Goal: Check status: Check status

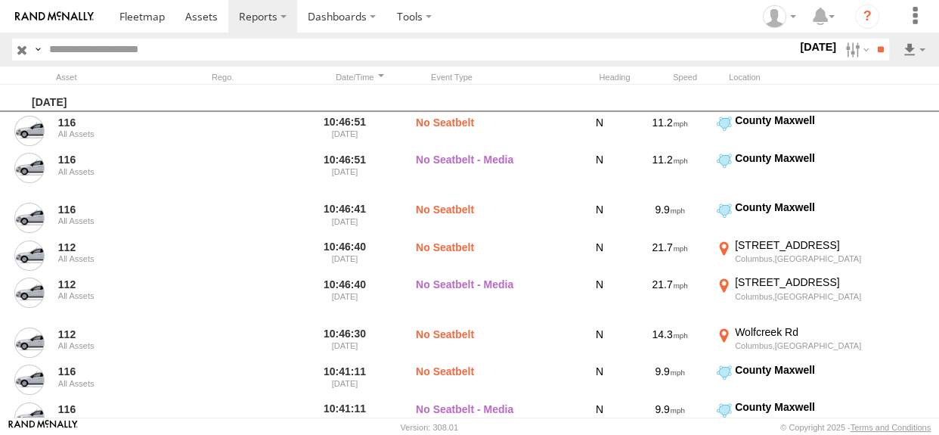
scroll to position [893, 0]
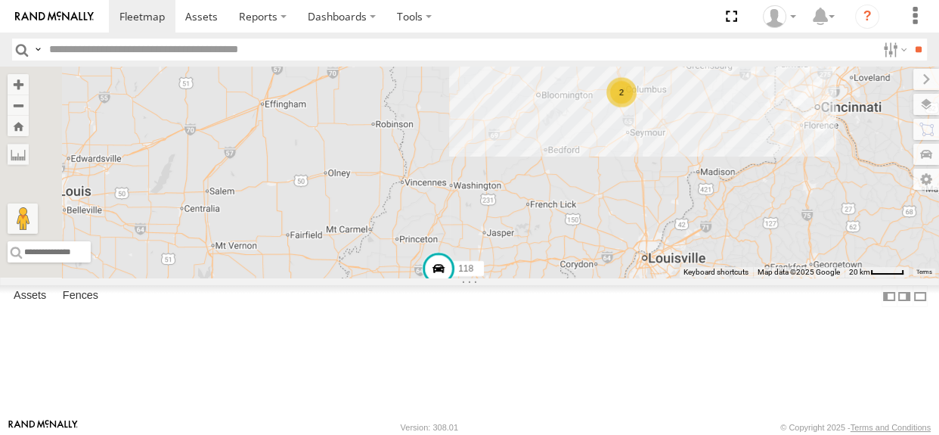
drag, startPoint x: 500, startPoint y: 236, endPoint x: 617, endPoint y: 262, distance: 120.1
click at [617, 262] on div "118 2" at bounding box center [469, 172] width 939 height 211
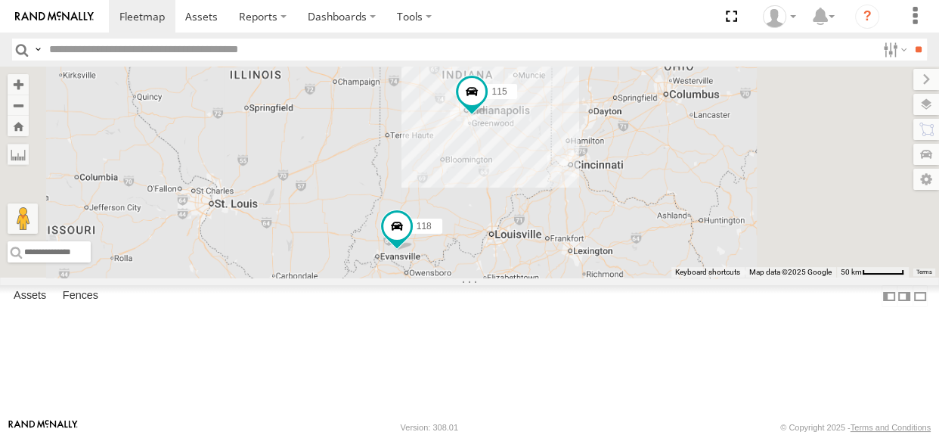
drag, startPoint x: 649, startPoint y: 198, endPoint x: 585, endPoint y: 228, distance: 70.7
click at [585, 228] on div "118 115" at bounding box center [469, 172] width 939 height 211
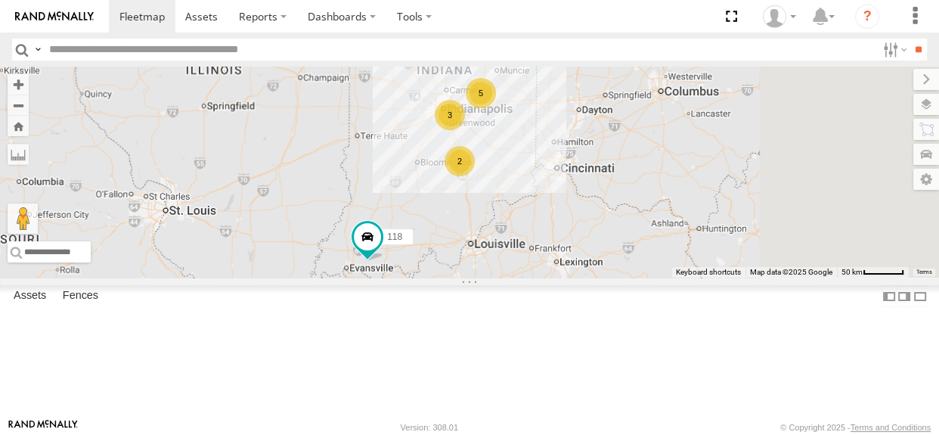
drag, startPoint x: 597, startPoint y: 184, endPoint x: 582, endPoint y: 184, distance: 15.1
click at [582, 184] on div "118 5 3 2" at bounding box center [469, 172] width 939 height 211
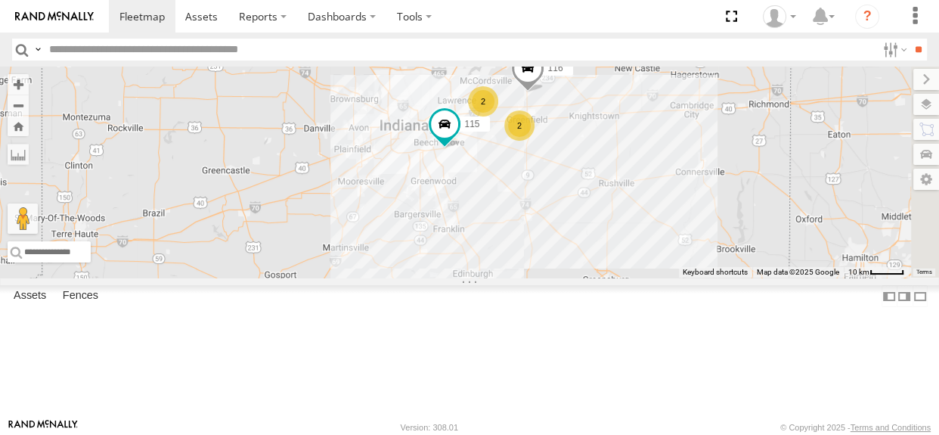
drag, startPoint x: 606, startPoint y: 198, endPoint x: 461, endPoint y: 241, distance: 150.7
click at [461, 241] on div "118 115 111 114 116 2 2 117 112" at bounding box center [469, 172] width 939 height 211
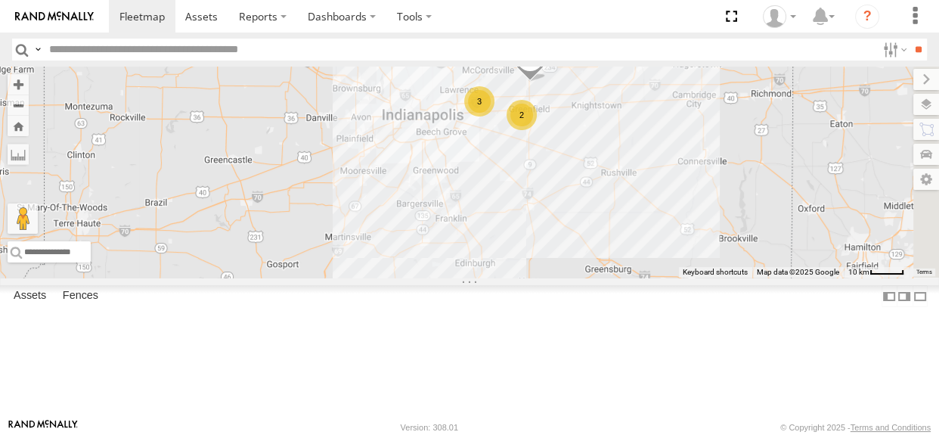
drag, startPoint x: 499, startPoint y: 250, endPoint x: 614, endPoint y: 141, distance: 158.8
click at [613, 143] on div "114 116 3 2 2" at bounding box center [469, 172] width 939 height 211
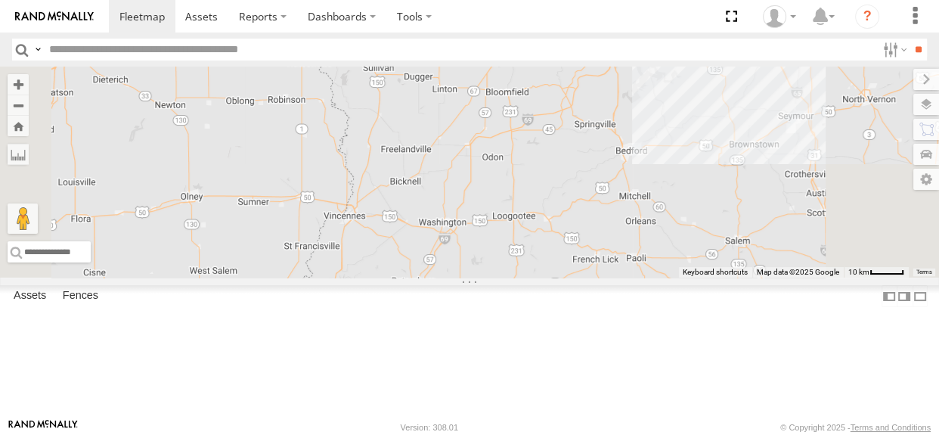
drag, startPoint x: 598, startPoint y: 145, endPoint x: 581, endPoint y: 119, distance: 30.6
click at [582, 120] on div "114 116 3 2 2" at bounding box center [469, 172] width 939 height 211
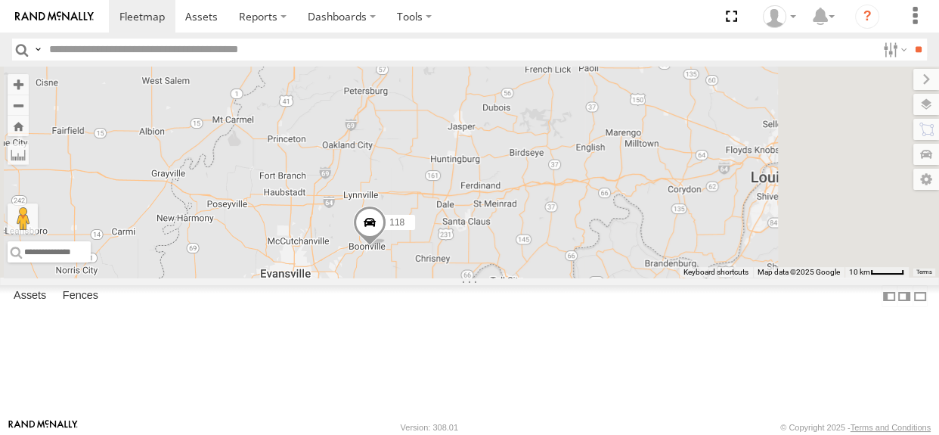
drag, startPoint x: 569, startPoint y: 209, endPoint x: 609, endPoint y: 159, distance: 64.0
click at [609, 159] on div "114 116 3 2 2 118" at bounding box center [469, 172] width 939 height 211
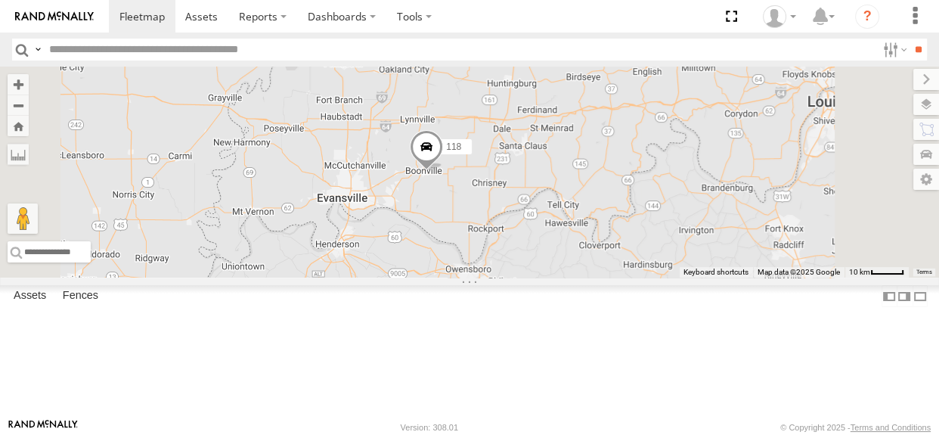
drag, startPoint x: 593, startPoint y: 178, endPoint x: 544, endPoint y: 240, distance: 79.6
click at [544, 240] on div "114 116 3 2 2 118" at bounding box center [469, 172] width 939 height 211
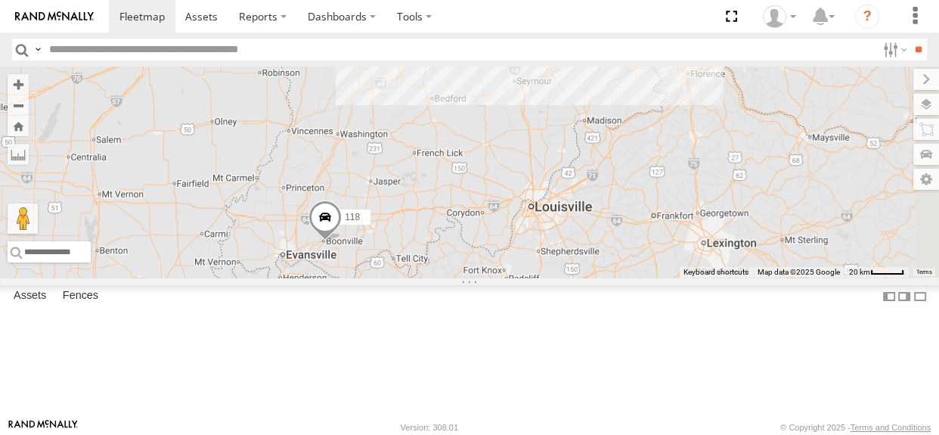
drag, startPoint x: 648, startPoint y: 146, endPoint x: 584, endPoint y: 209, distance: 90.4
click at [583, 210] on div "114 116 118 2" at bounding box center [469, 172] width 939 height 211
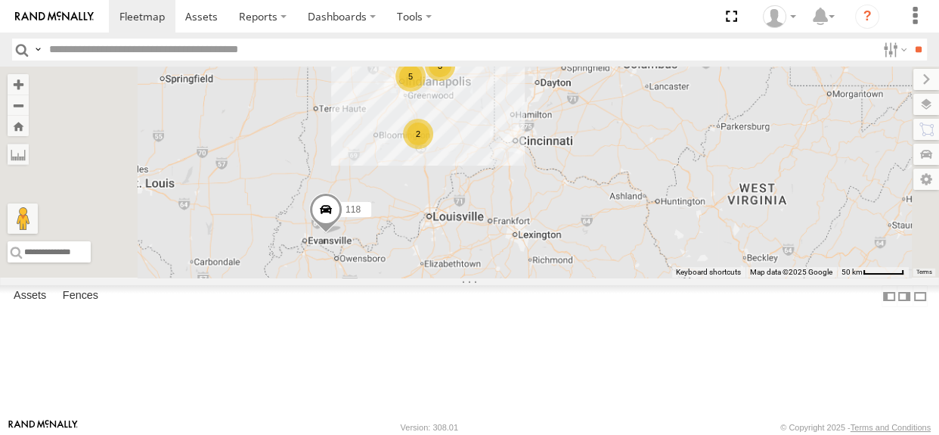
drag, startPoint x: 570, startPoint y: 144, endPoint x: 545, endPoint y: 187, distance: 49.8
click at [545, 187] on div "118 3 5 2" at bounding box center [469, 172] width 939 height 211
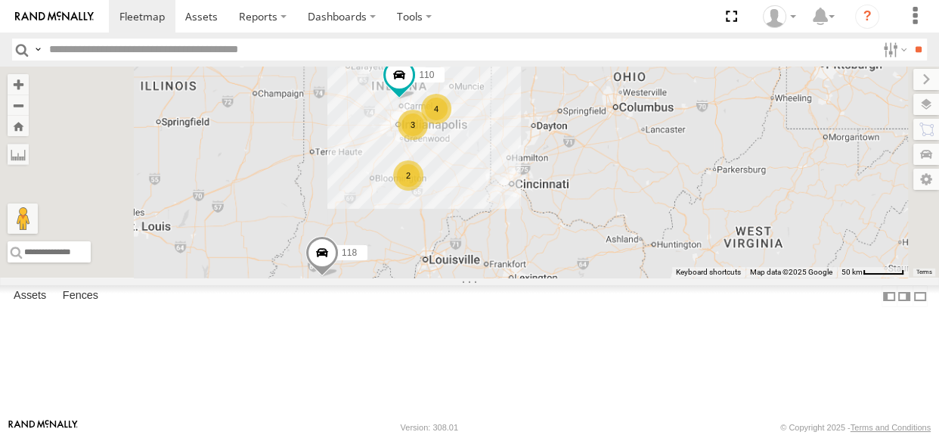
click at [530, 230] on div "4 110 118 3 2" at bounding box center [469, 172] width 939 height 211
click at [420, 191] on div "2" at bounding box center [405, 176] width 30 height 30
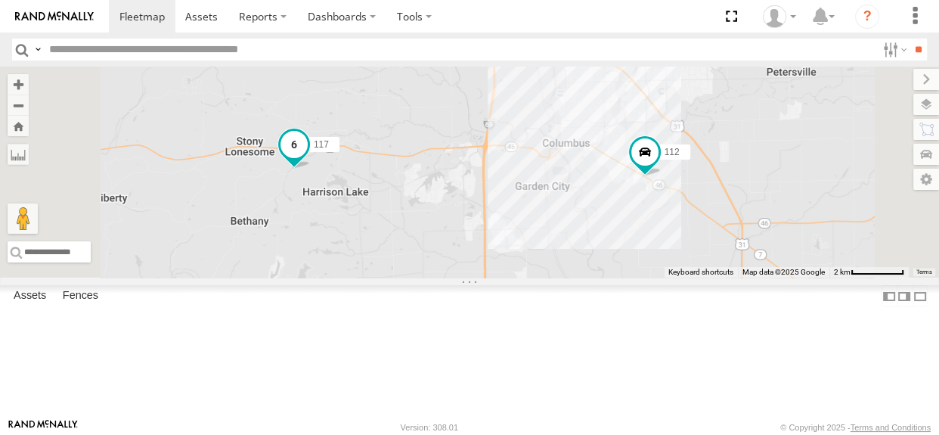
click at [308, 158] on span at bounding box center [293, 144] width 27 height 27
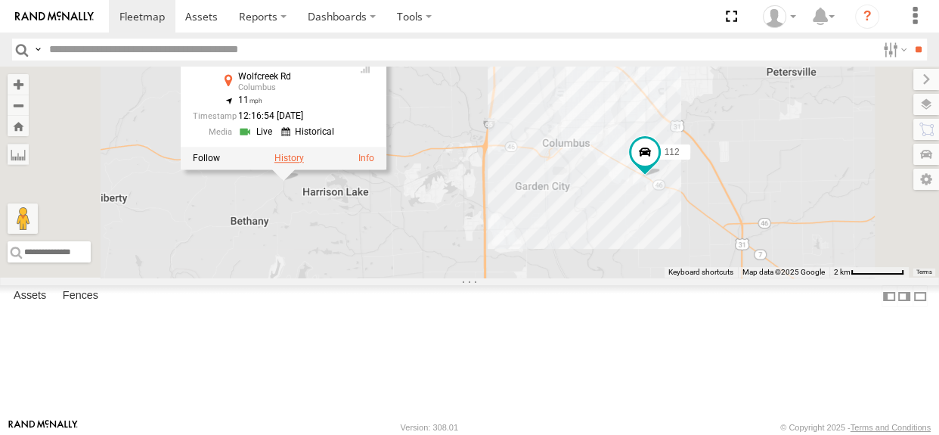
click at [304, 163] on label at bounding box center [288, 158] width 29 height 11
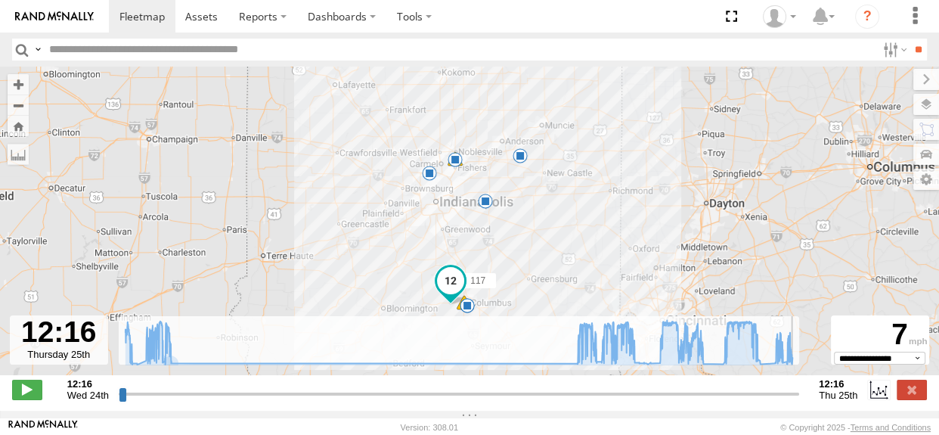
drag, startPoint x: 125, startPoint y: 401, endPoint x: 817, endPoint y: 405, distance: 691.8
click at [799, 401] on input "range" at bounding box center [459, 393] width 680 height 14
click at [914, 399] on label at bounding box center [912, 390] width 30 height 20
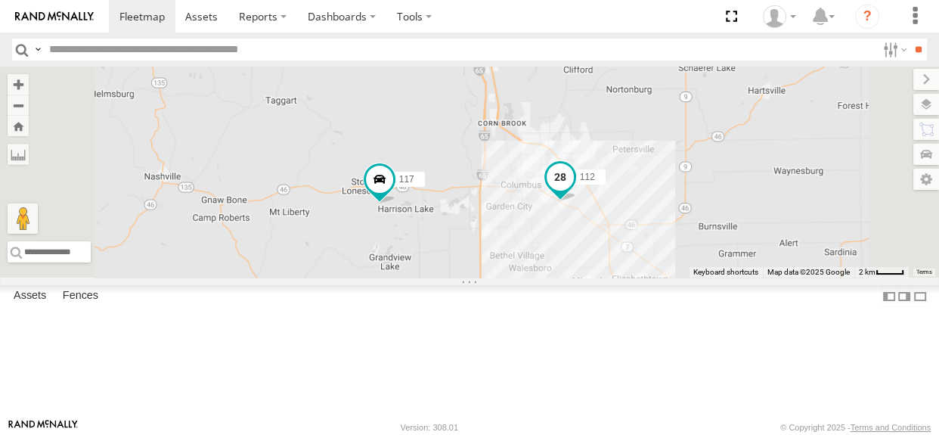
click at [574, 191] on span at bounding box center [560, 176] width 27 height 27
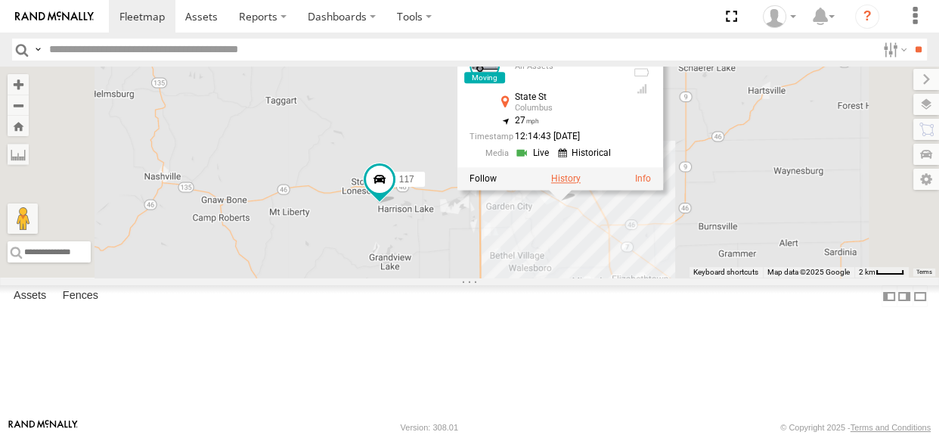
click at [581, 184] on label at bounding box center [565, 178] width 29 height 11
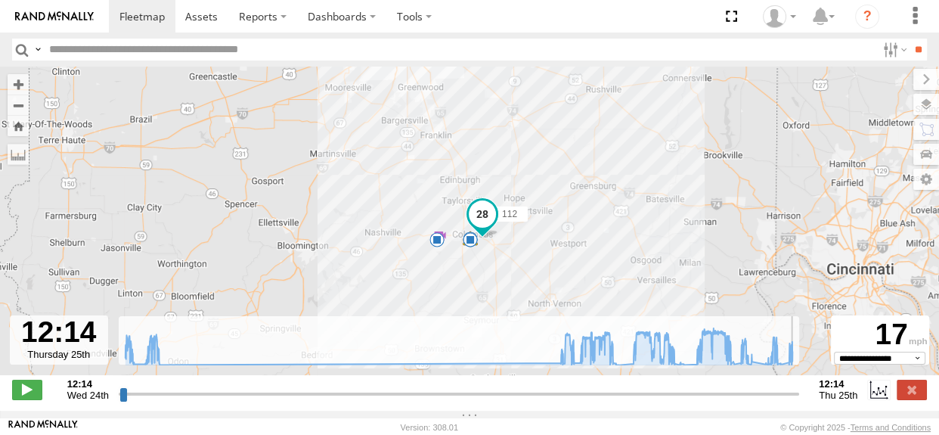
drag, startPoint x: 122, startPoint y: 401, endPoint x: 799, endPoint y: 404, distance: 677.4
click at [799, 401] on input "range" at bounding box center [459, 393] width 680 height 14
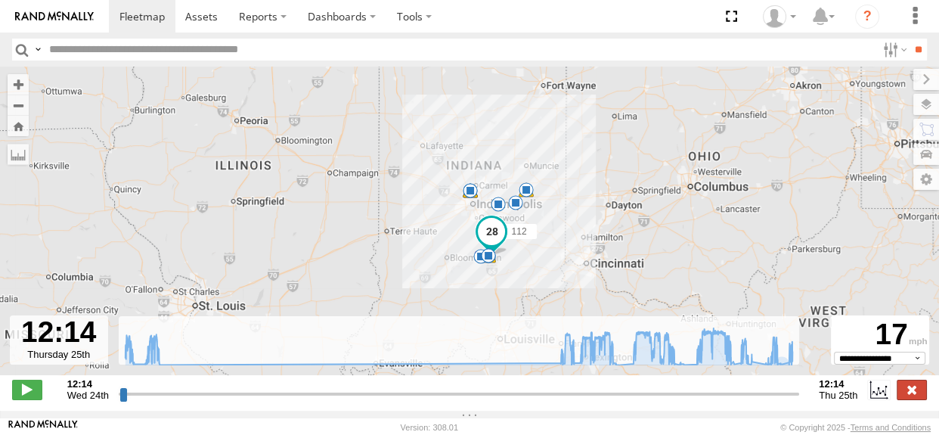
click at [913, 399] on label at bounding box center [912, 390] width 30 height 20
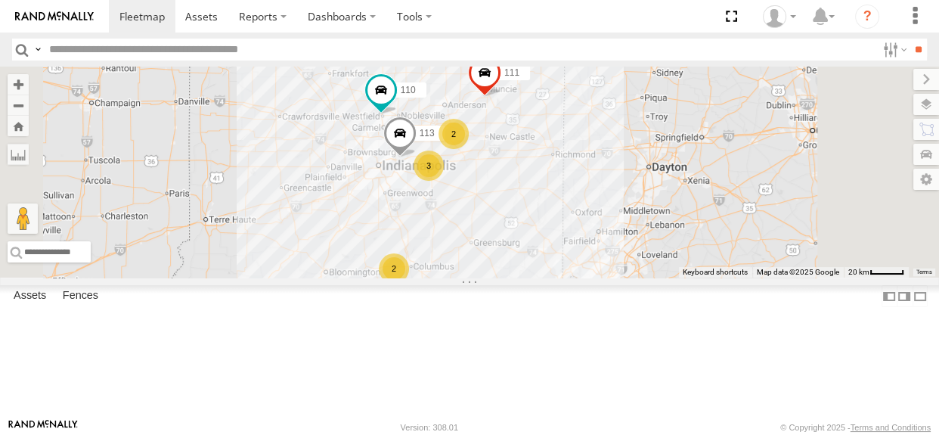
drag, startPoint x: 583, startPoint y: 193, endPoint x: 550, endPoint y: 268, distance: 82.3
click at [550, 268] on div "110 2 3 2 111 113" at bounding box center [469, 172] width 939 height 211
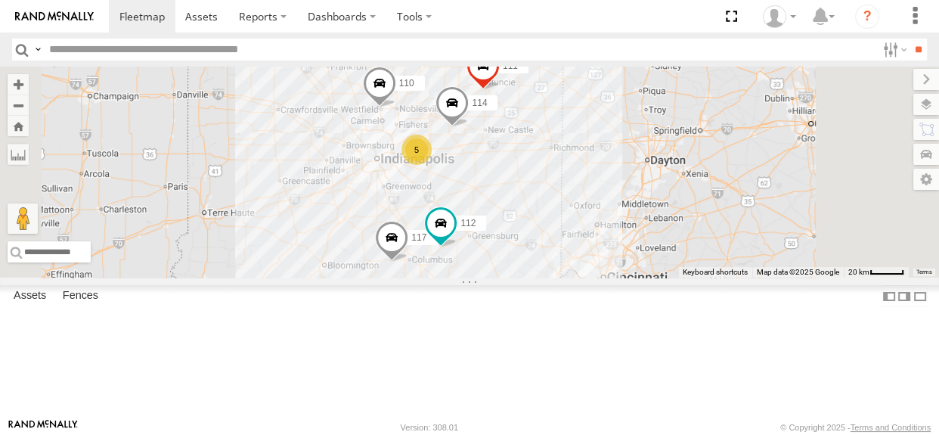
drag, startPoint x: 485, startPoint y: 246, endPoint x: 508, endPoint y: 128, distance: 120.8
click at [492, 193] on div "114 5 110 117 111 112" at bounding box center [469, 172] width 939 height 211
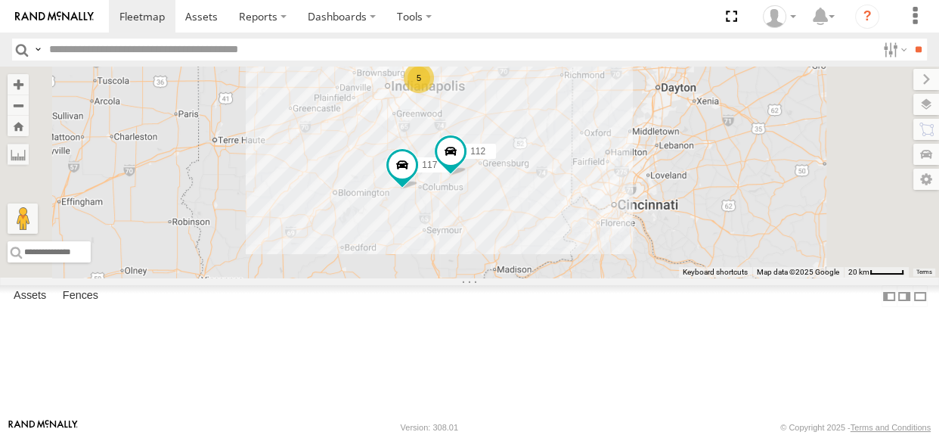
drag, startPoint x: 488, startPoint y: 278, endPoint x: 536, endPoint y: 213, distance: 80.6
click at [536, 213] on div "114 5 110 117 111 112" at bounding box center [469, 172] width 939 height 211
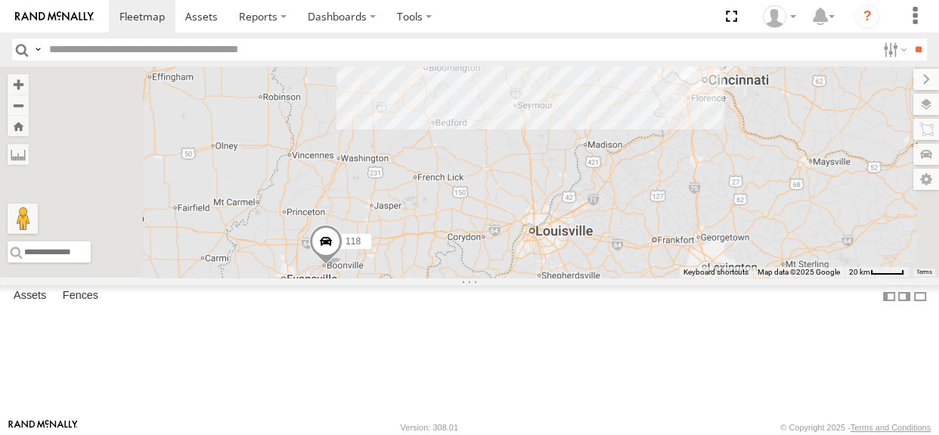
click at [542, 254] on div "114 5 110 117 111 112 118" at bounding box center [469, 172] width 939 height 211
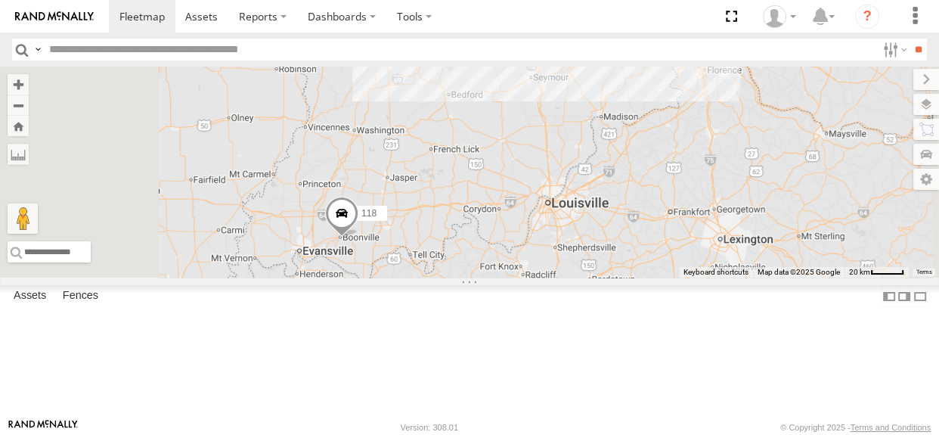
click at [358, 237] on span at bounding box center [341, 217] width 33 height 41
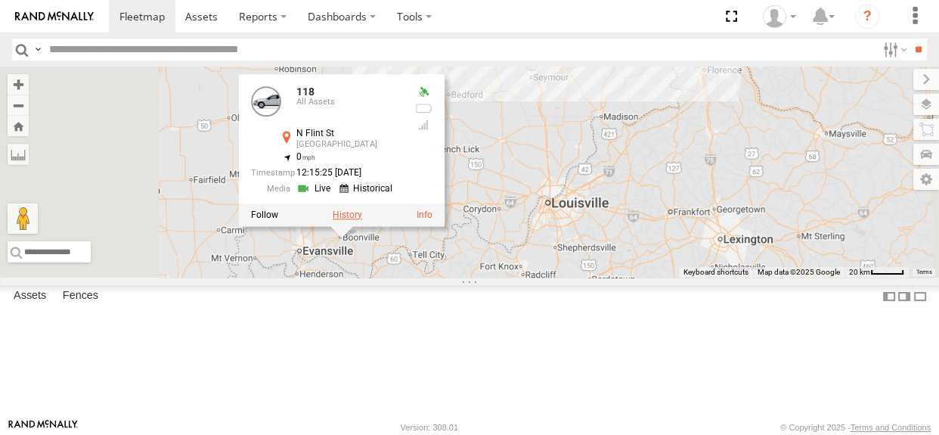
click at [362, 220] on label at bounding box center [347, 214] width 29 height 11
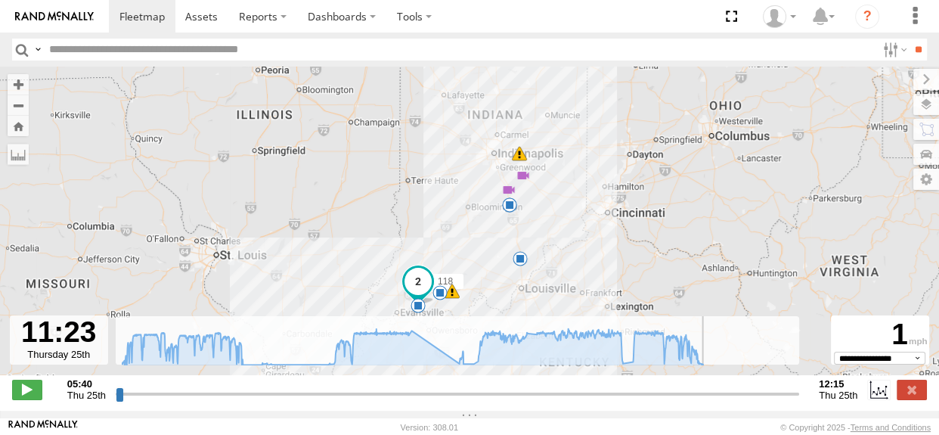
drag, startPoint x: 121, startPoint y: 405, endPoint x: 705, endPoint y: 392, distance: 583.8
click at [705, 392] on input "range" at bounding box center [457, 393] width 683 height 14
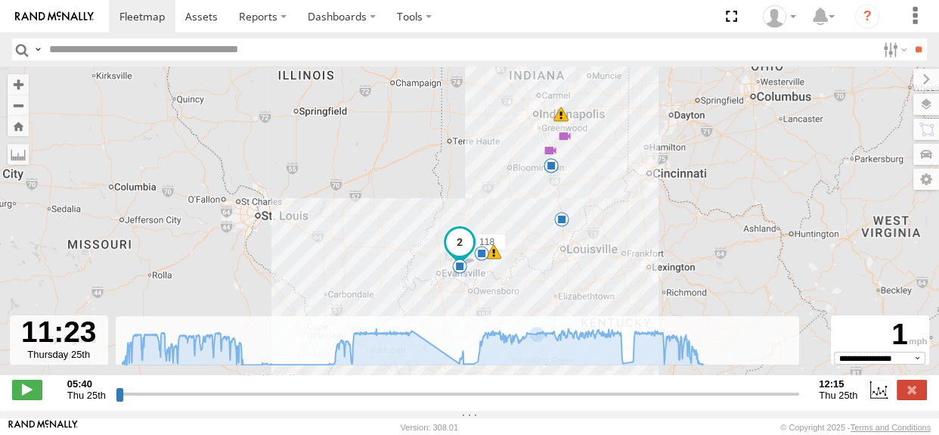
drag, startPoint x: 459, startPoint y: 248, endPoint x: 511, endPoint y: 198, distance: 72.2
click at [511, 198] on div "118 05:41 Thu 06:07 Thu 06:34 Thu 06:51 Thu 07:08 Thu 09:01 Thu 10:25 Thu 10:35…" at bounding box center [469, 229] width 939 height 324
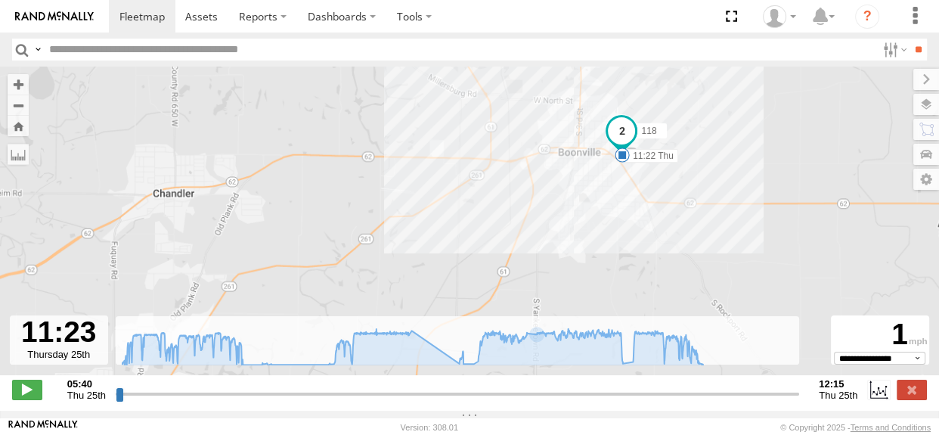
drag, startPoint x: 553, startPoint y: 237, endPoint x: 482, endPoint y: 268, distance: 76.8
click at [482, 268] on div "118 05:41 Thu 06:07 Thu 06:34 Thu 06:51 Thu 07:08 Thu 09:01 Thu 10:25 Thu 10:35…" at bounding box center [469, 229] width 939 height 324
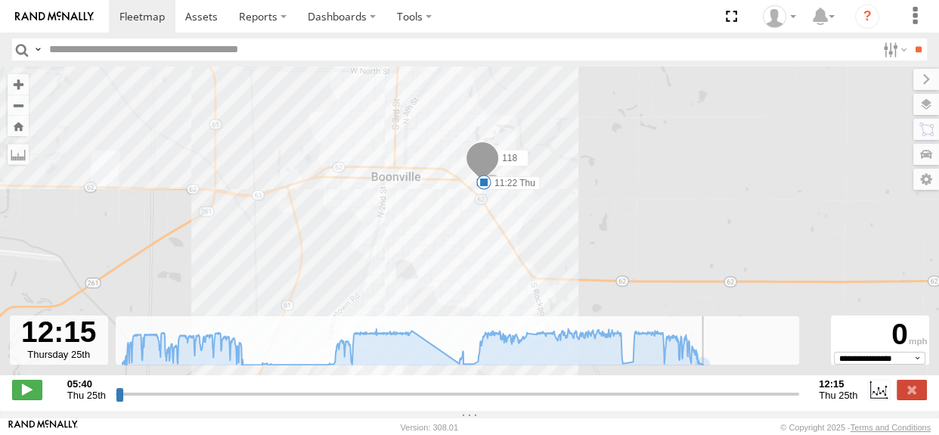
drag, startPoint x: 705, startPoint y: 399, endPoint x: 803, endPoint y: 402, distance: 97.6
click at [799, 401] on input "range" at bounding box center [457, 393] width 683 height 14
click at [910, 393] on label at bounding box center [912, 390] width 30 height 20
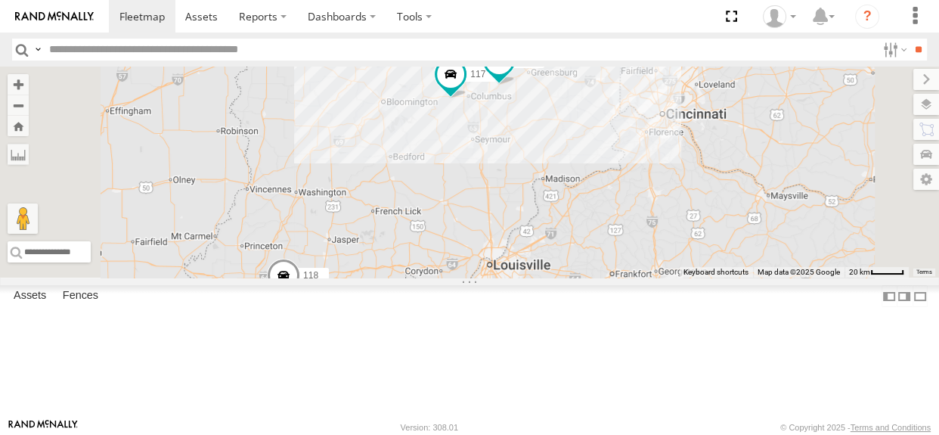
drag, startPoint x: 671, startPoint y: 294, endPoint x: 646, endPoint y: 321, distance: 36.4
click at [646, 277] on div "118 117 112" at bounding box center [469, 172] width 939 height 211
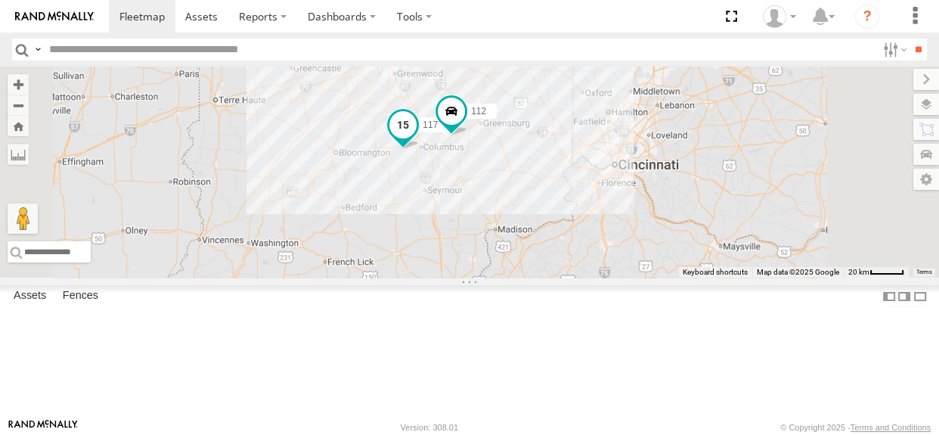
click at [417, 138] on span at bounding box center [402, 124] width 27 height 27
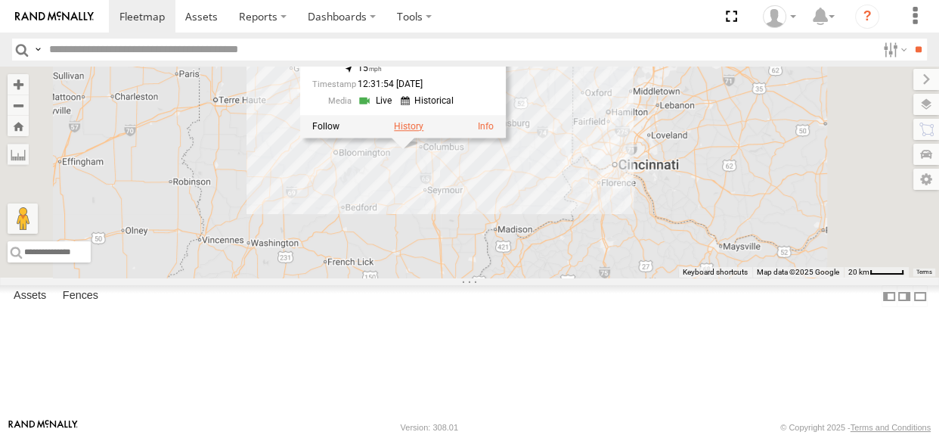
click at [423, 132] on label at bounding box center [408, 126] width 29 height 11
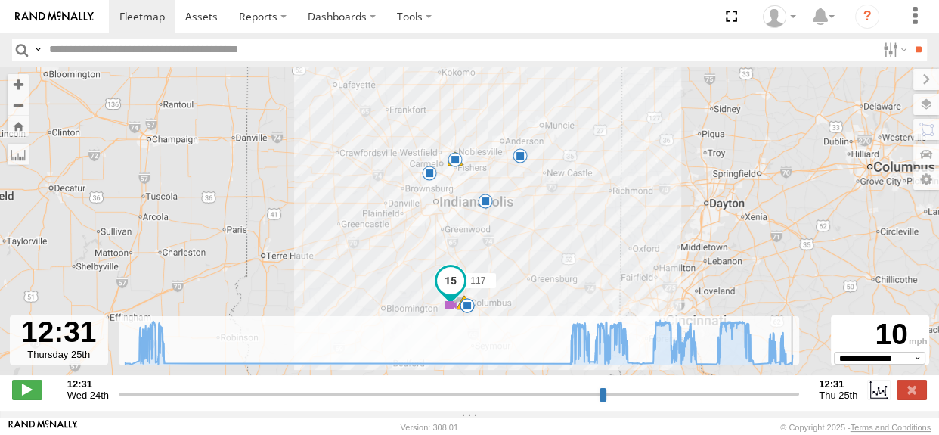
drag, startPoint x: 121, startPoint y: 404, endPoint x: 798, endPoint y: 370, distance: 678.3
click at [798, 386] on input "range" at bounding box center [459, 393] width 680 height 14
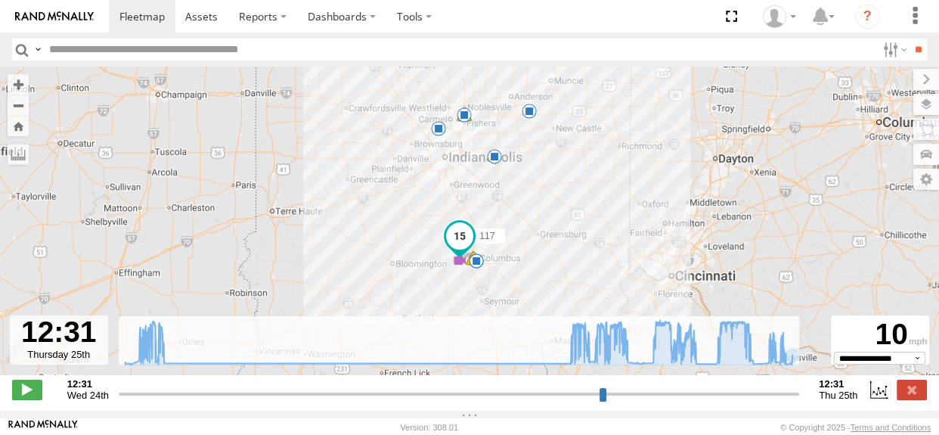
click at [417, 208] on div "117 12:32 Wed 13:02 Wed 13:56 Wed 17:56 Wed 05:14 Thu 06:36 Thu 09:04 Thu 11:01…" at bounding box center [469, 229] width 939 height 324
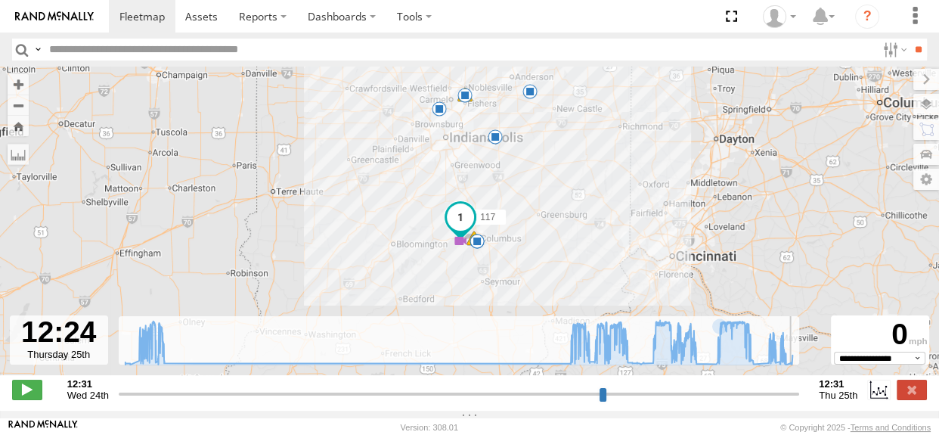
click at [791, 401] on input "range" at bounding box center [459, 393] width 680 height 14
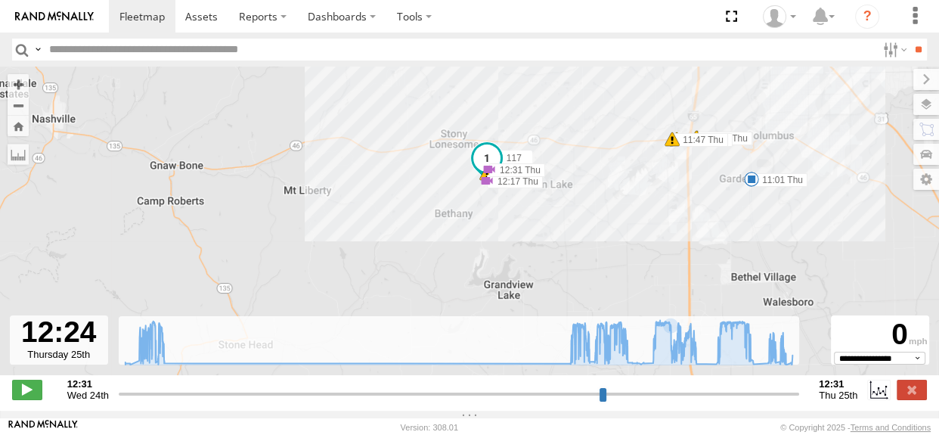
drag, startPoint x: 518, startPoint y: 242, endPoint x: 476, endPoint y: 256, distance: 44.7
click at [476, 256] on div "117 12:32 Wed 13:02 Wed 13:56 Wed 17:56 Wed 05:14 Thu 06:36 Thu 09:04 Thu 11:01…" at bounding box center [469, 229] width 939 height 324
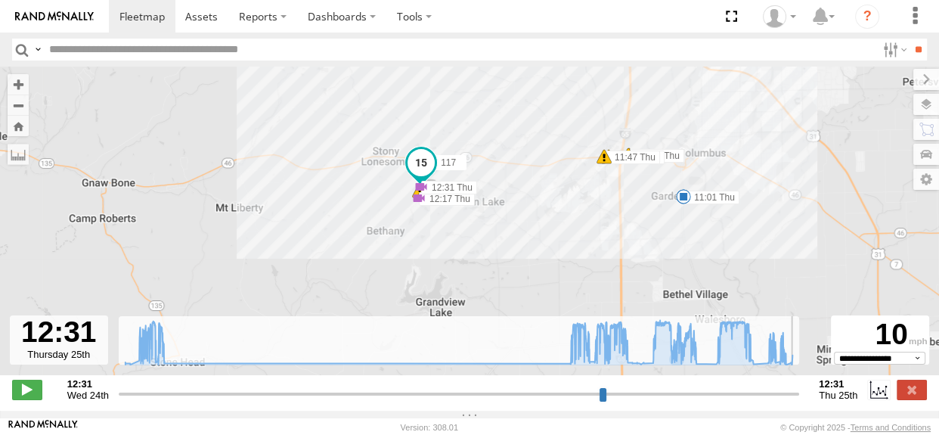
drag, startPoint x: 790, startPoint y: 401, endPoint x: 798, endPoint y: 401, distance: 8.3
click at [798, 401] on input "range" at bounding box center [459, 393] width 680 height 14
click at [920, 399] on label at bounding box center [912, 390] width 30 height 20
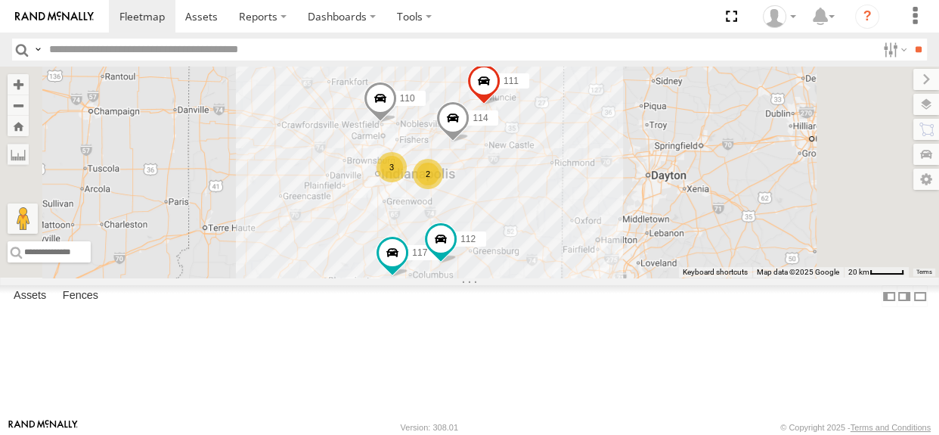
drag, startPoint x: 707, startPoint y: 252, endPoint x: 696, endPoint y: 385, distance: 133.5
click at [696, 277] on div "117 114 3 110 2 111 112" at bounding box center [469, 172] width 939 height 211
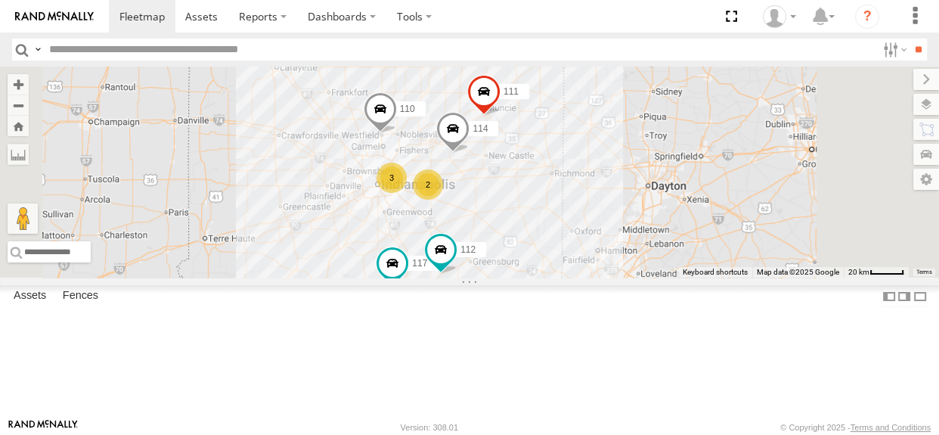
click at [407, 193] on div "3" at bounding box center [392, 178] width 30 height 30
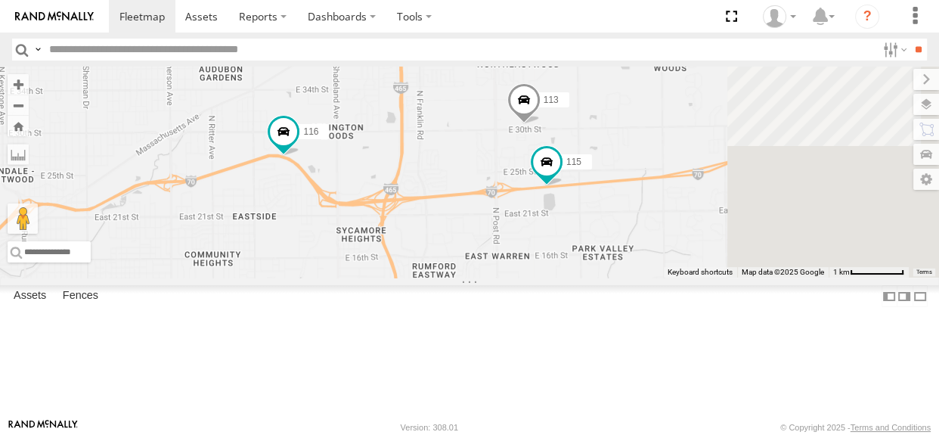
drag, startPoint x: 706, startPoint y: 282, endPoint x: 644, endPoint y: 246, distance: 71.5
click at [644, 246] on div "117 114 110 111 112 116 115 113" at bounding box center [469, 172] width 939 height 211
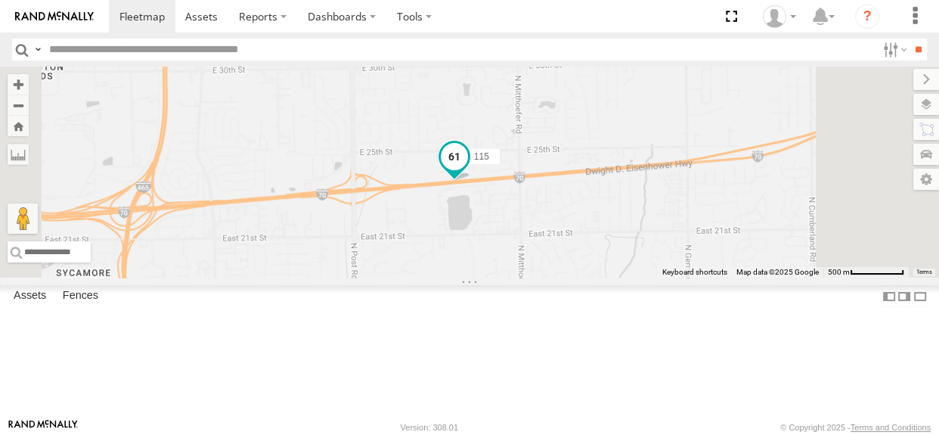
click at [468, 169] on span at bounding box center [454, 155] width 27 height 27
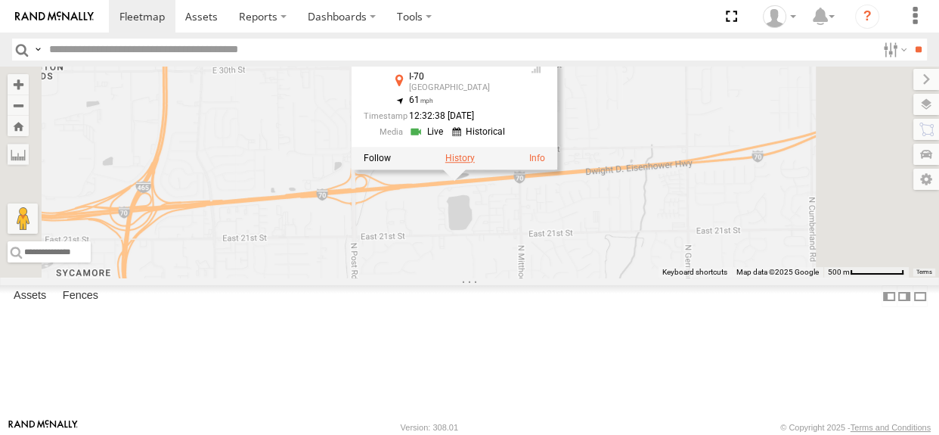
click at [475, 163] on label at bounding box center [459, 157] width 29 height 11
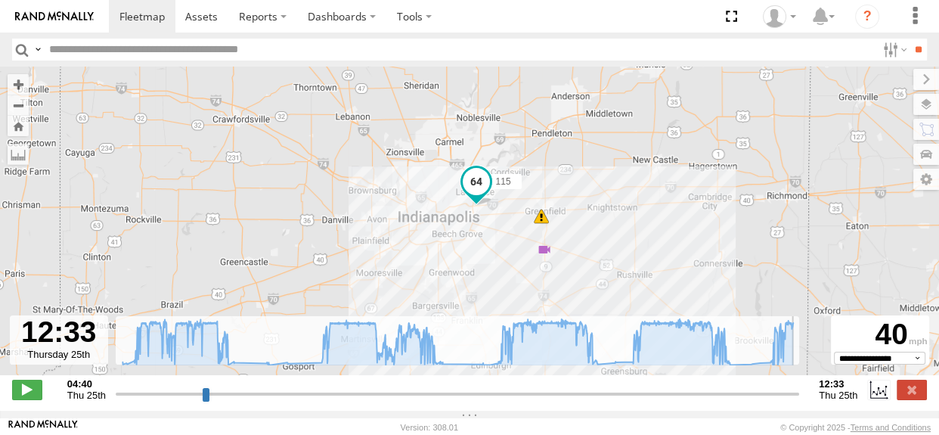
drag, startPoint x: 120, startPoint y: 401, endPoint x: 797, endPoint y: 388, distance: 676.8
click at [797, 388] on input "range" at bounding box center [457, 393] width 683 height 14
click at [799, 401] on input "range" at bounding box center [457, 393] width 683 height 14
click at [923, 399] on label at bounding box center [912, 390] width 30 height 20
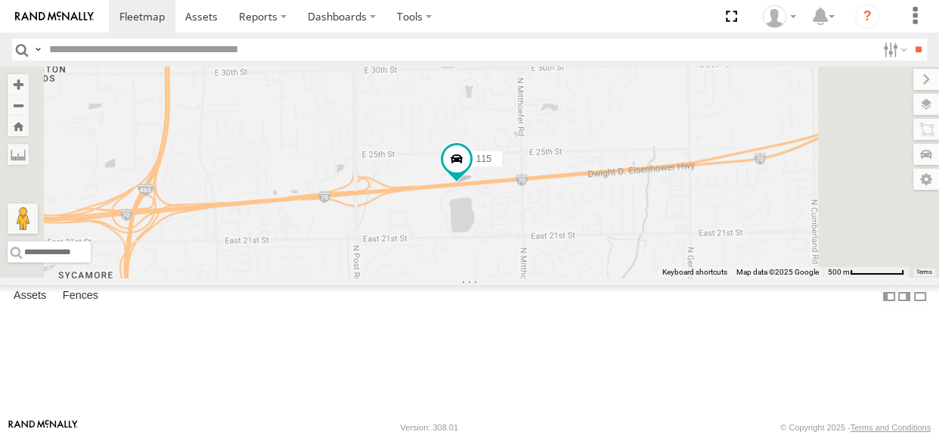
click at [675, 277] on div "115 113" at bounding box center [469, 172] width 939 height 211
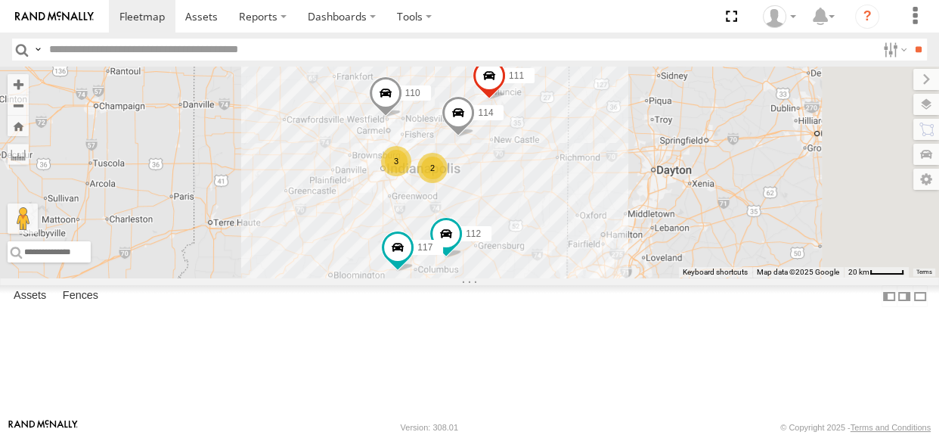
drag, startPoint x: 751, startPoint y: 212, endPoint x: 605, endPoint y: 135, distance: 164.7
click at [605, 135] on div "114 110 111 112 3 2 117" at bounding box center [469, 172] width 939 height 211
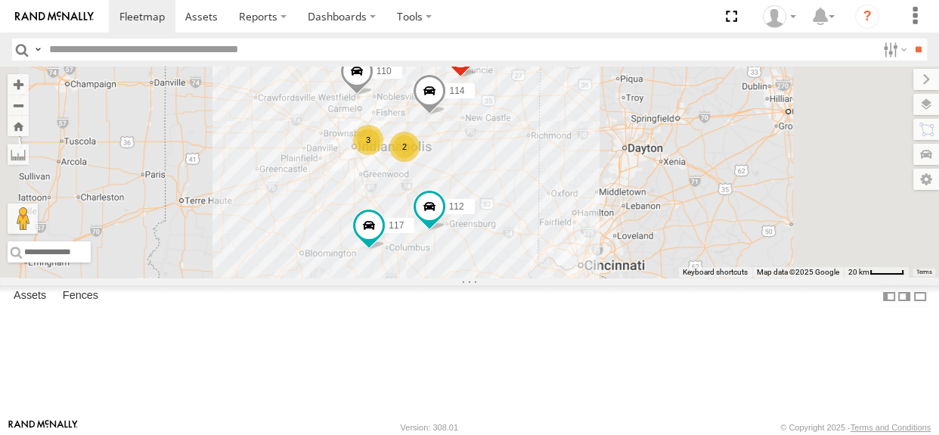
drag, startPoint x: 491, startPoint y: 249, endPoint x: 502, endPoint y: 253, distance: 11.2
click at [502, 253] on div "114 110 111 112 117 3 2" at bounding box center [469, 172] width 939 height 211
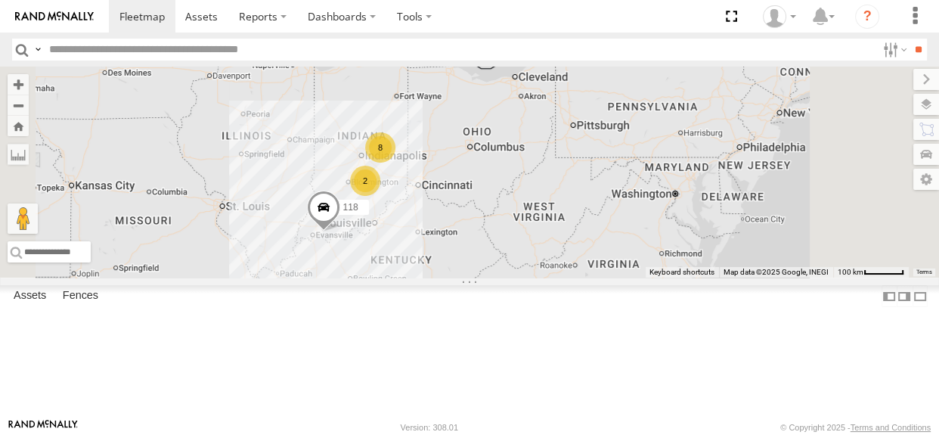
drag, startPoint x: 491, startPoint y: 246, endPoint x: 531, endPoint y: 226, distance: 44.3
click at [531, 226] on div "8 118 2" at bounding box center [469, 172] width 939 height 211
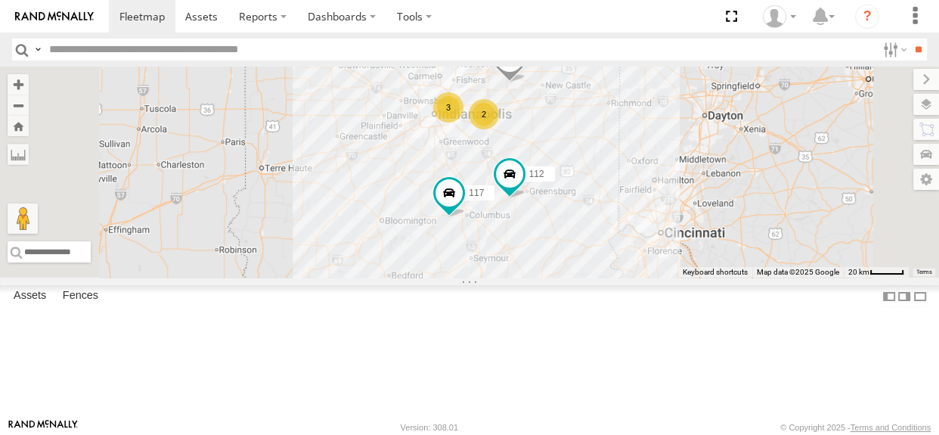
drag, startPoint x: 575, startPoint y: 249, endPoint x: 562, endPoint y: 242, distance: 14.3
click at [562, 242] on div "118 117 112 114 3 110 2 111" at bounding box center [469, 172] width 939 height 211
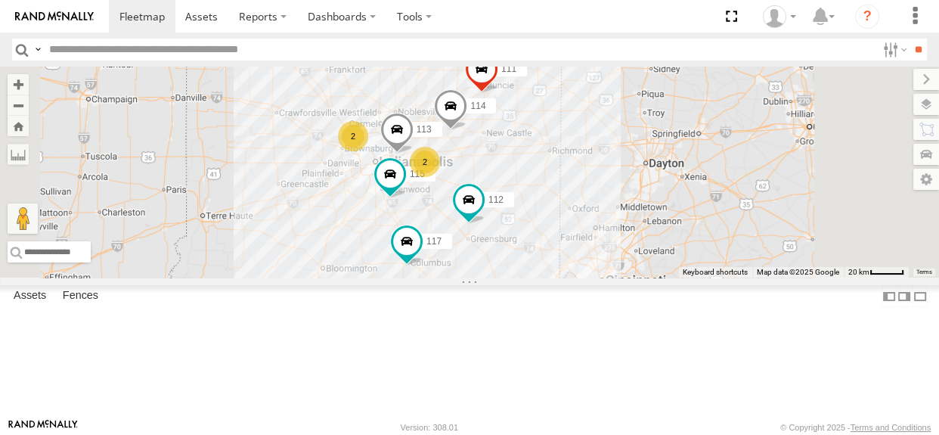
drag, startPoint x: 601, startPoint y: 245, endPoint x: 530, endPoint y: 287, distance: 82.3
click at [530, 277] on div "118 115 117 112 114 2 2 111 113" at bounding box center [469, 172] width 939 height 211
click at [482, 212] on span at bounding box center [468, 198] width 27 height 27
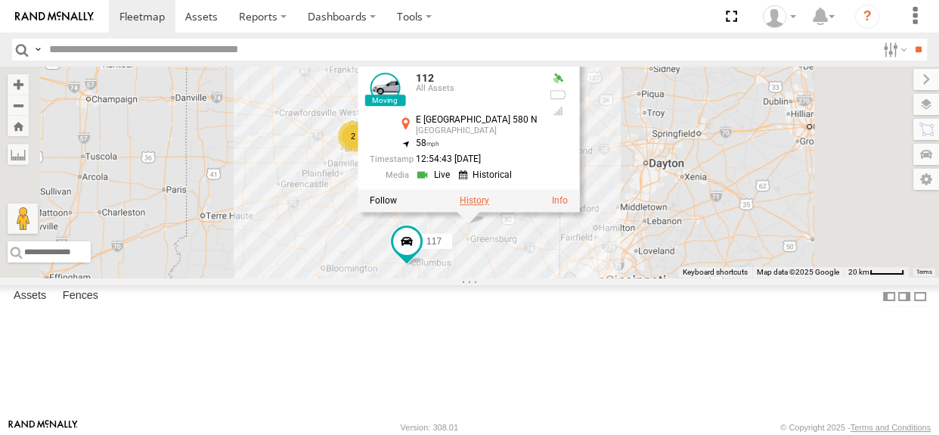
click at [489, 206] on label at bounding box center [474, 200] width 29 height 11
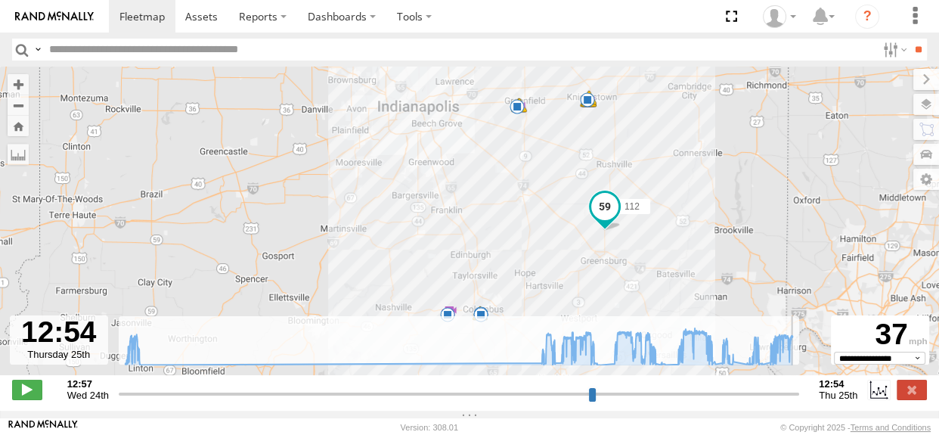
drag, startPoint x: 120, startPoint y: 406, endPoint x: 798, endPoint y: 389, distance: 678.4
click at [798, 389] on input "range" at bounding box center [459, 393] width 680 height 14
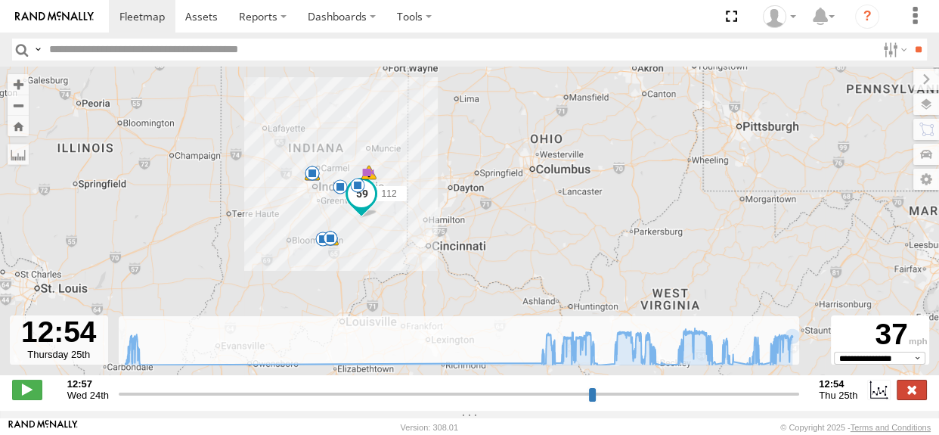
click at [908, 397] on label at bounding box center [912, 390] width 30 height 20
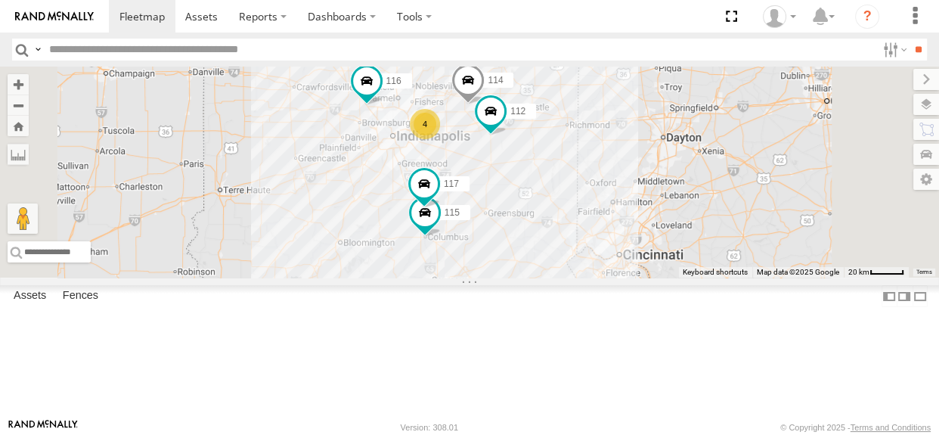
drag, startPoint x: 528, startPoint y: 309, endPoint x: 583, endPoint y: 199, distance: 123.4
click at [583, 199] on div "116 114 4 115 117 111 112" at bounding box center [469, 172] width 939 height 211
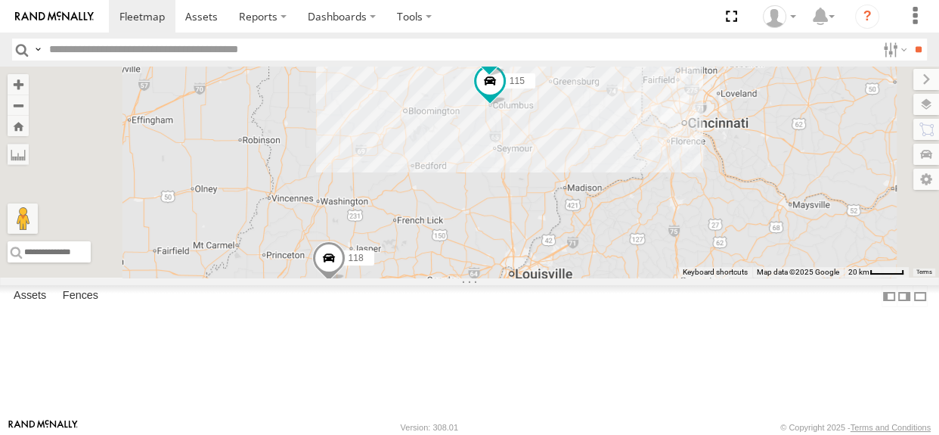
drag, startPoint x: 529, startPoint y: 321, endPoint x: 557, endPoint y: 277, distance: 52.7
click at [557, 277] on div "116 118 114 4 115 117 111 112" at bounding box center [469, 172] width 939 height 211
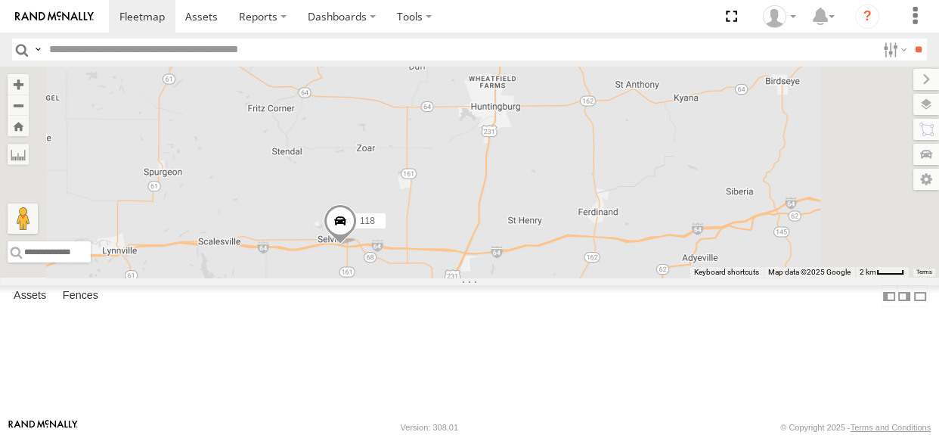
click at [357, 245] on span at bounding box center [340, 224] width 33 height 41
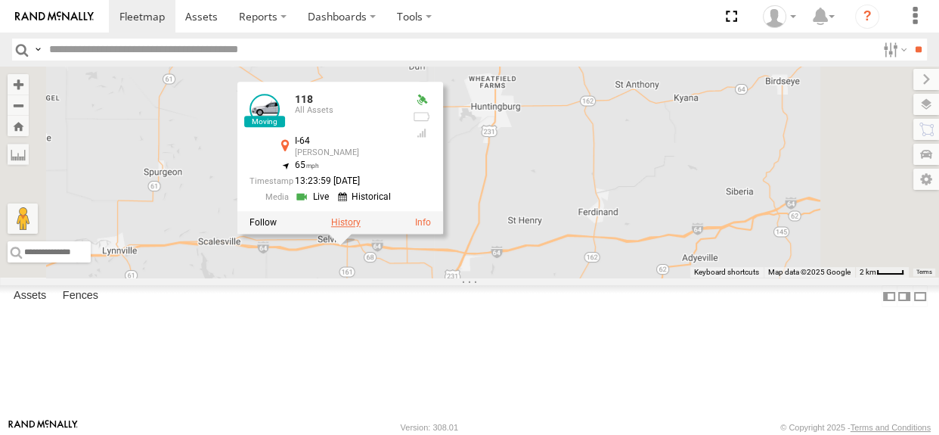
click at [361, 228] on label at bounding box center [345, 222] width 29 height 11
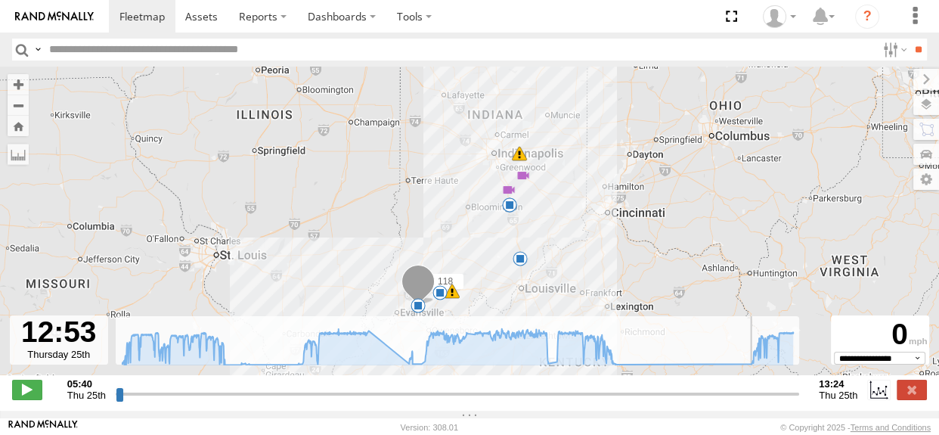
drag, startPoint x: 121, startPoint y: 403, endPoint x: 752, endPoint y: 399, distance: 631.3
click at [750, 399] on input "range" at bounding box center [457, 393] width 683 height 14
click at [921, 396] on label at bounding box center [912, 390] width 30 height 20
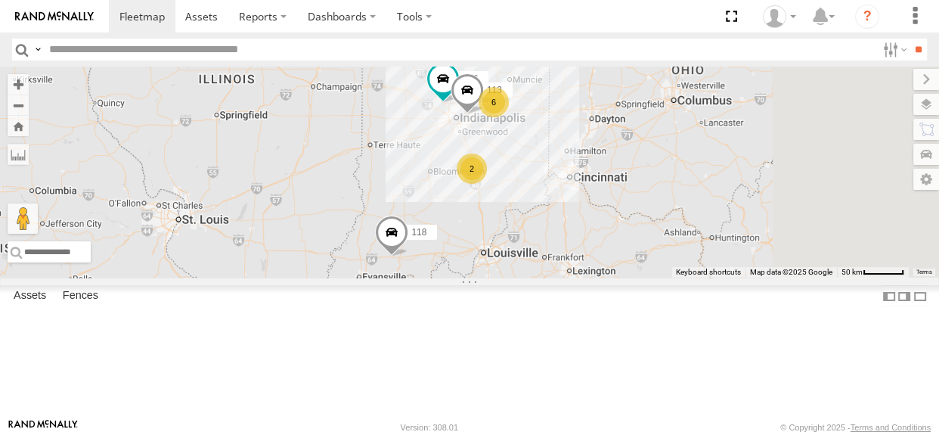
drag, startPoint x: 748, startPoint y: 220, endPoint x: 662, endPoint y: 241, distance: 88.8
click at [487, 184] on div "2" at bounding box center [472, 168] width 30 height 30
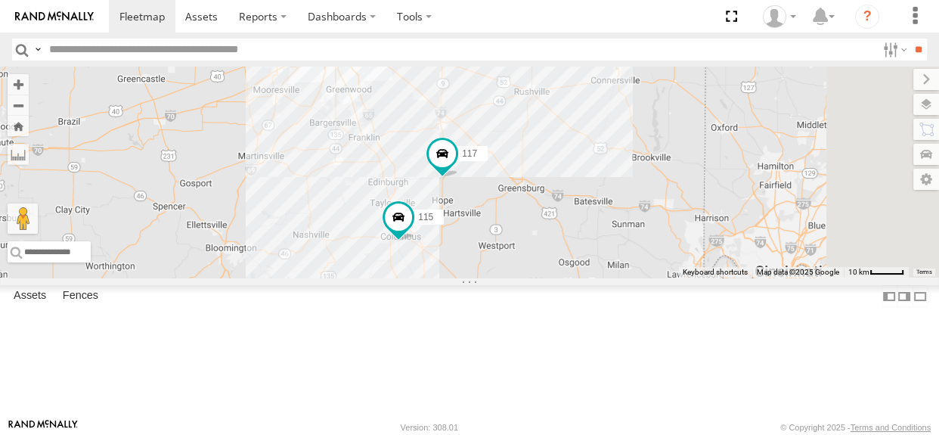
drag, startPoint x: 646, startPoint y: 216, endPoint x: 485, endPoint y: 297, distance: 180.2
click at [485, 277] on div "116 118 114 115 117 112" at bounding box center [469, 172] width 939 height 211
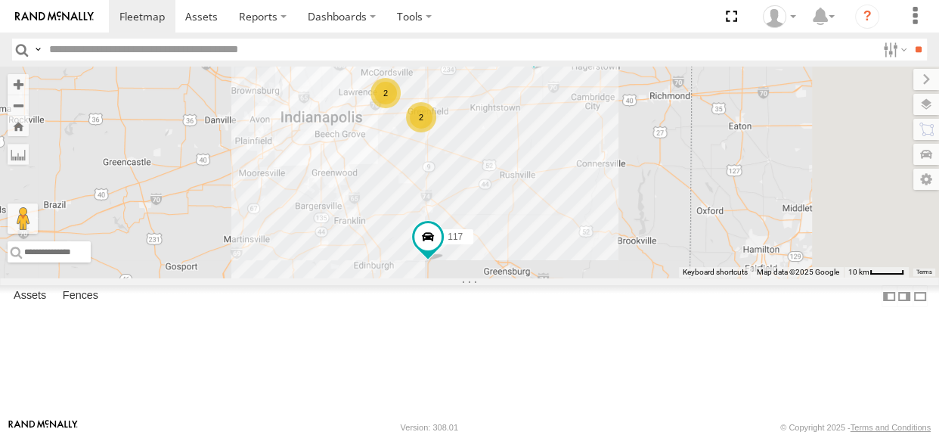
drag, startPoint x: 513, startPoint y: 250, endPoint x: 498, endPoint y: 337, distance: 88.1
click at [498, 277] on div "116 118 114 115 117 112 2 2" at bounding box center [469, 172] width 939 height 211
click at [445, 261] on span at bounding box center [427, 240] width 33 height 41
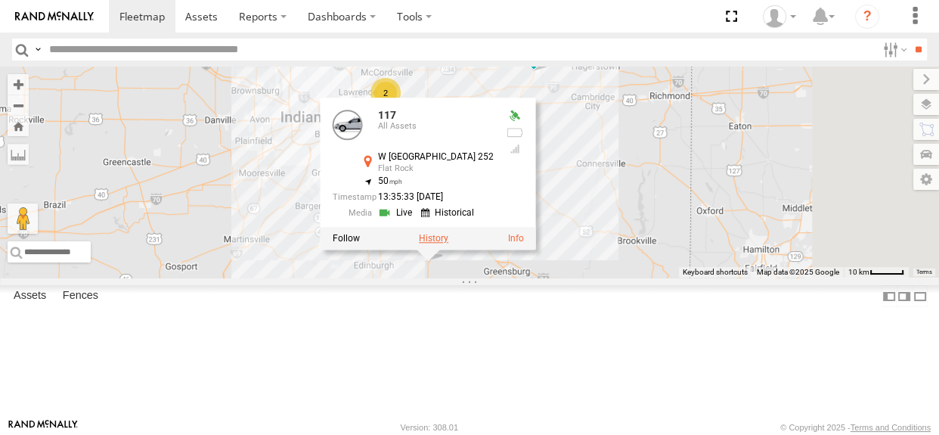
click at [448, 243] on label at bounding box center [433, 238] width 29 height 11
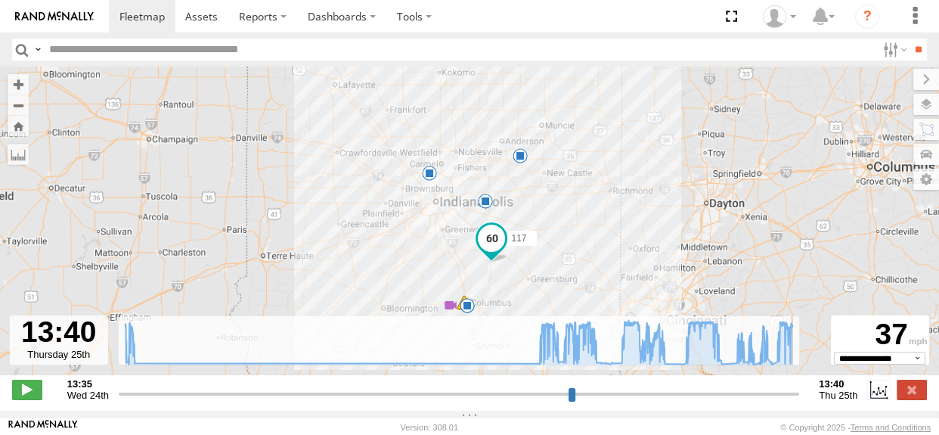
drag, startPoint x: 121, startPoint y: 400, endPoint x: 799, endPoint y: 379, distance: 678.5
type input "**********"
click at [799, 386] on input "range" at bounding box center [459, 393] width 680 height 14
click at [903, 399] on label at bounding box center [912, 390] width 30 height 20
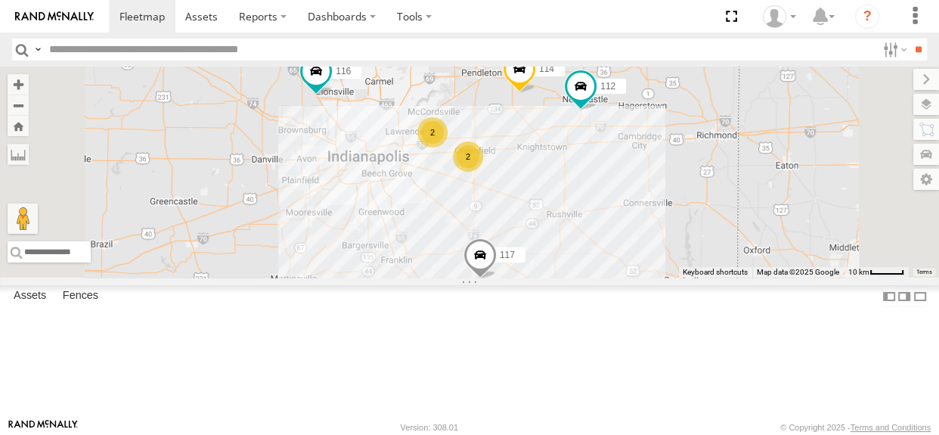
drag, startPoint x: 575, startPoint y: 246, endPoint x: 624, endPoint y: 285, distance: 63.5
click at [624, 277] on div "114 116 115 117 111 112 2 2" at bounding box center [469, 172] width 939 height 211
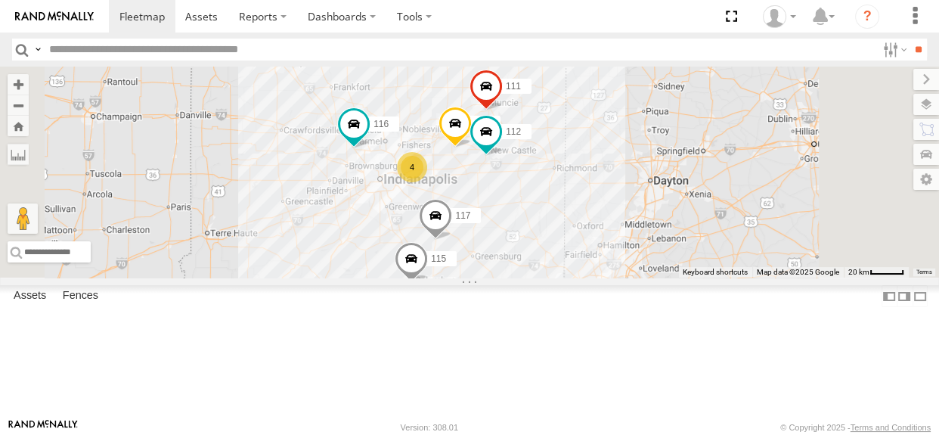
drag, startPoint x: 583, startPoint y: 297, endPoint x: 571, endPoint y: 281, distance: 20.0
click at [571, 277] on div "114 116 115 117 111 112 4" at bounding box center [469, 172] width 939 height 211
